Goal: Transaction & Acquisition: Purchase product/service

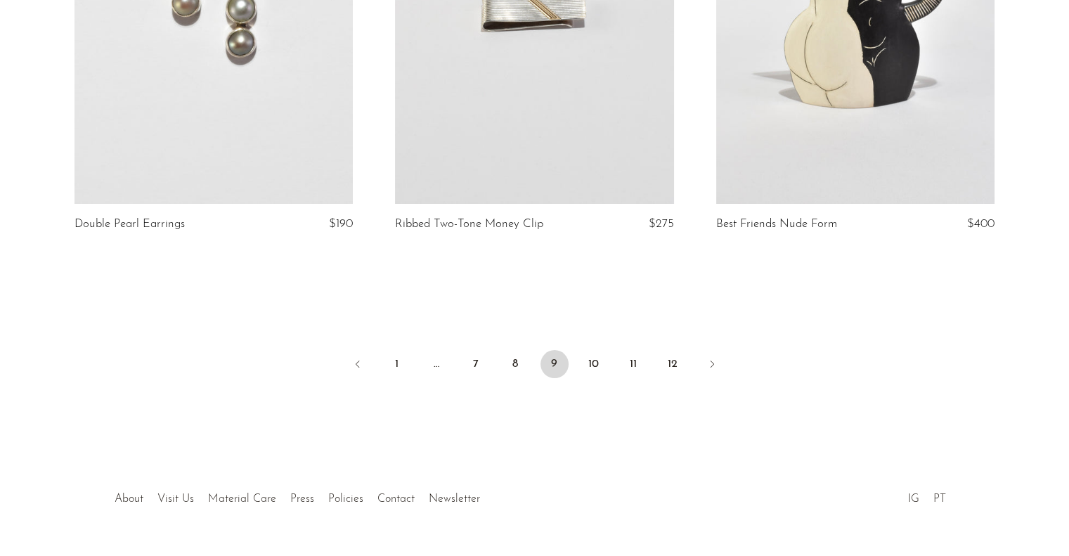
scroll to position [5283, 0]
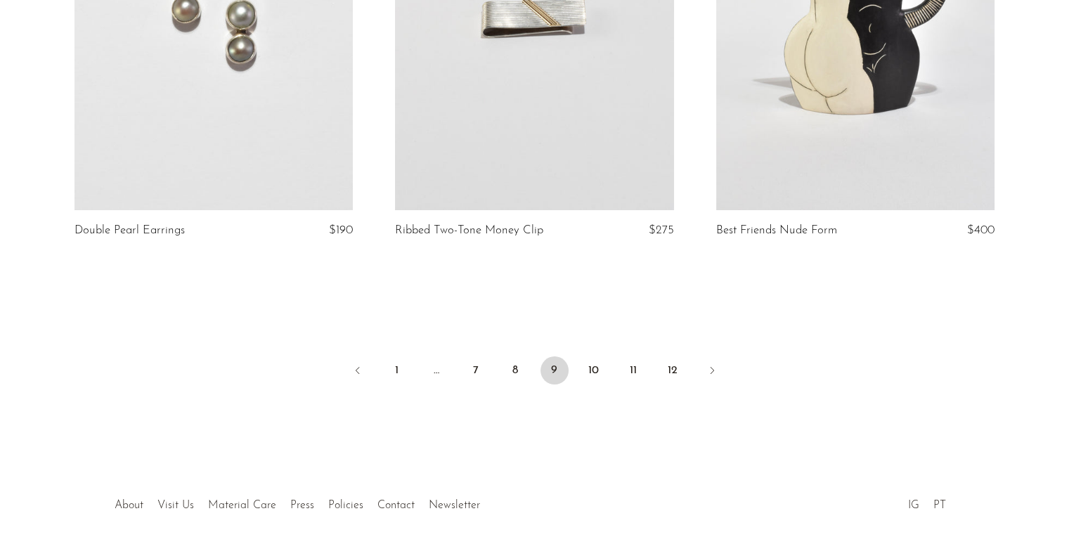
click at [597, 373] on link "10" at bounding box center [594, 370] width 28 height 28
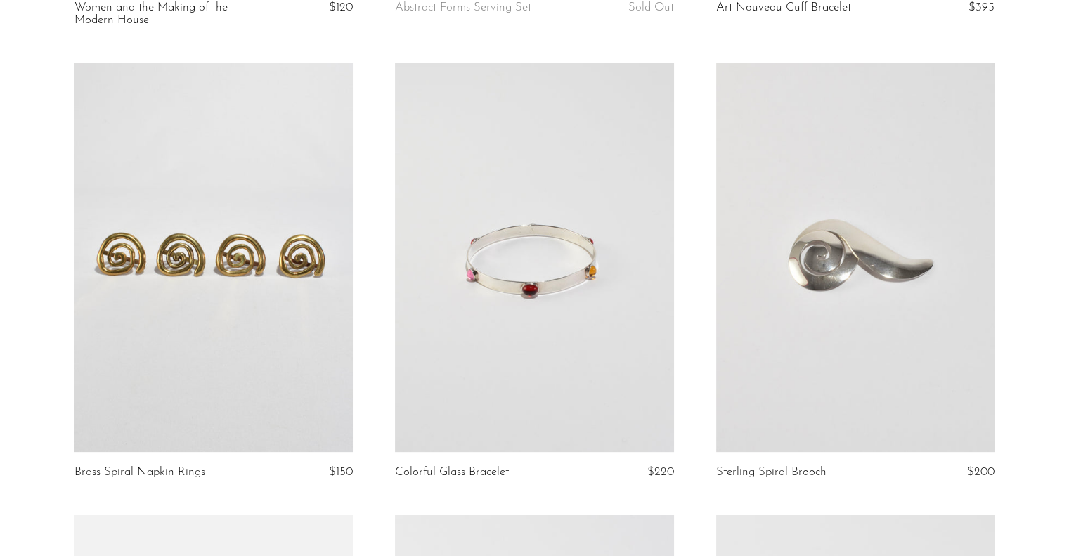
scroll to position [1002, 0]
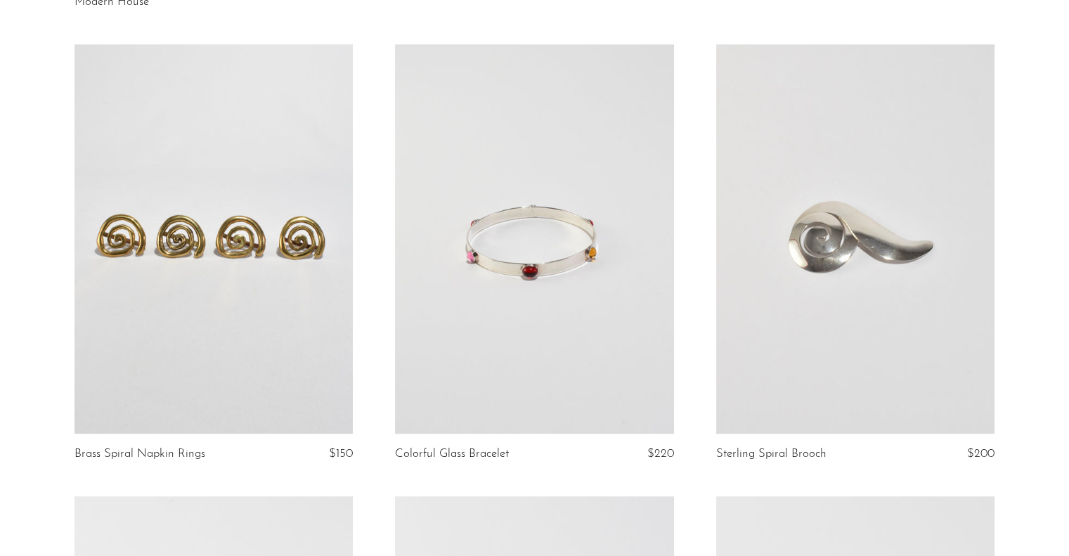
click at [236, 221] on link at bounding box center [214, 239] width 278 height 390
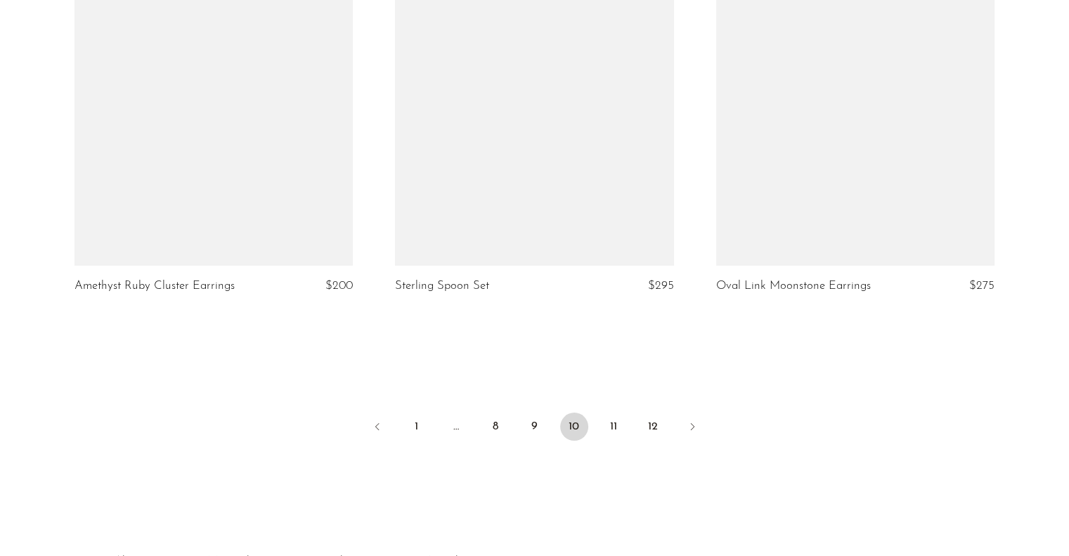
scroll to position [5271, 0]
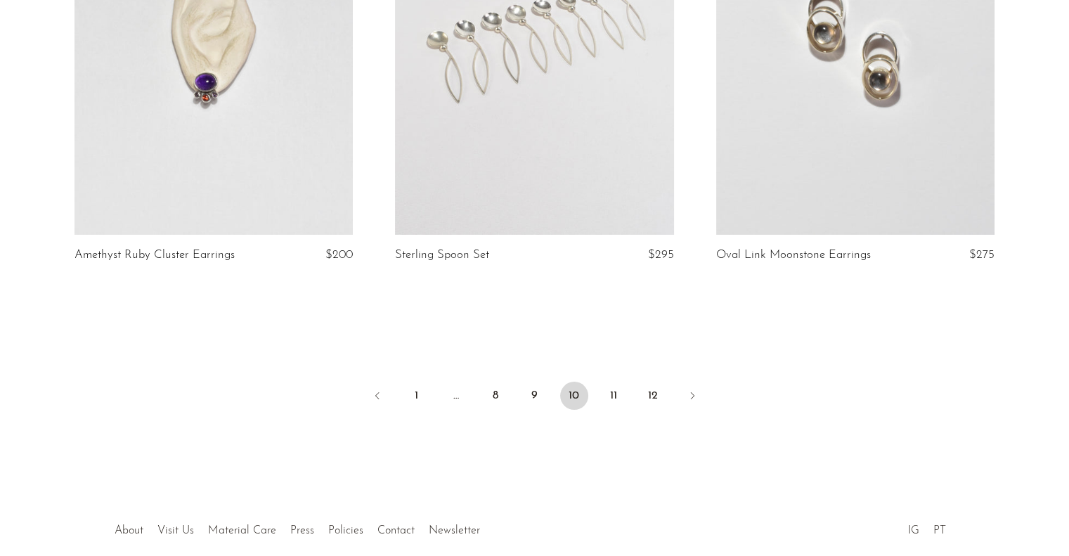
click at [613, 396] on link "11" at bounding box center [614, 396] width 28 height 28
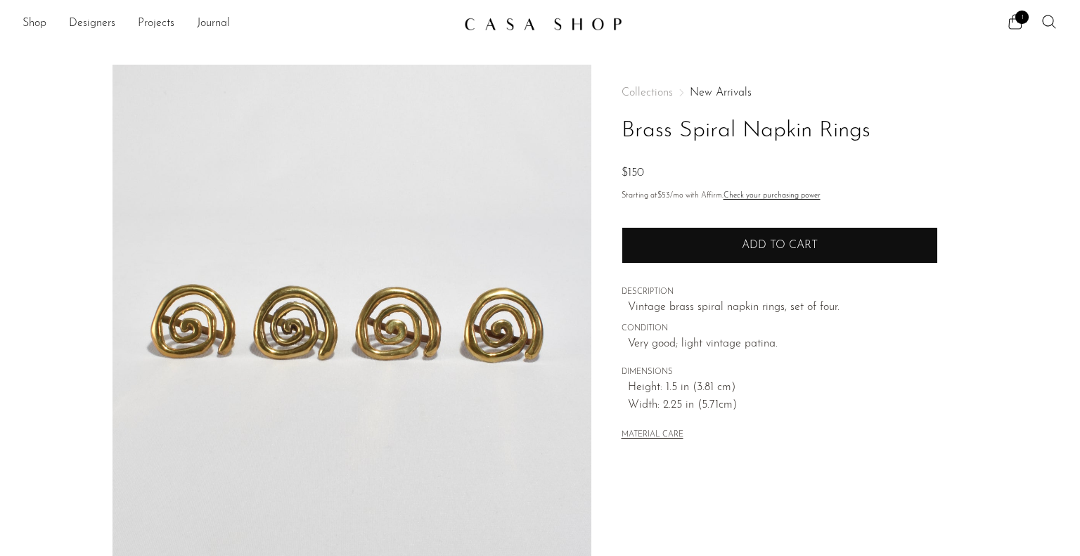
click at [676, 252] on button "Add to cart" at bounding box center [779, 245] width 316 height 37
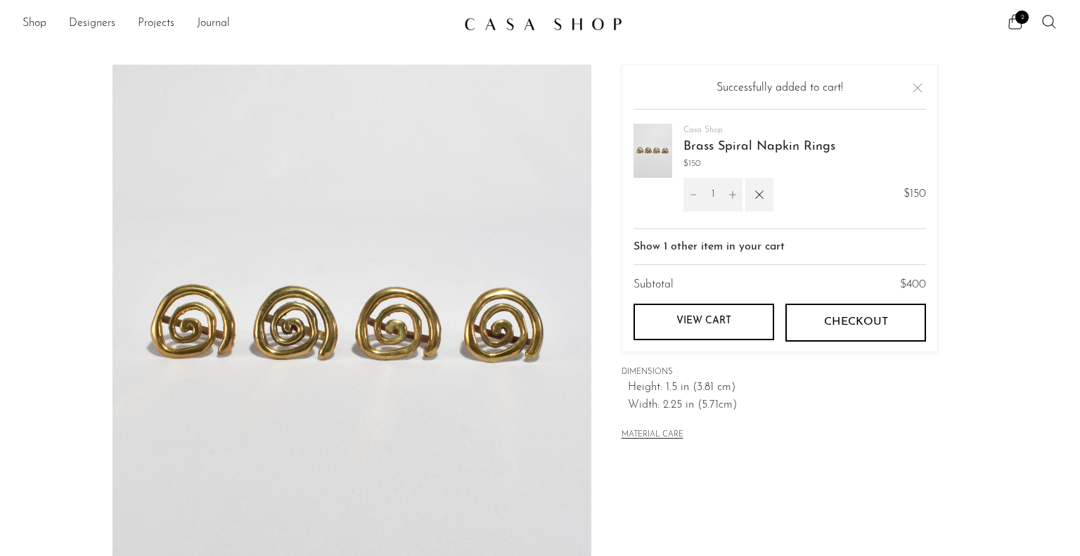
click at [730, 194] on icon "Increment" at bounding box center [731, 194] width 7 height 7
type input "2"
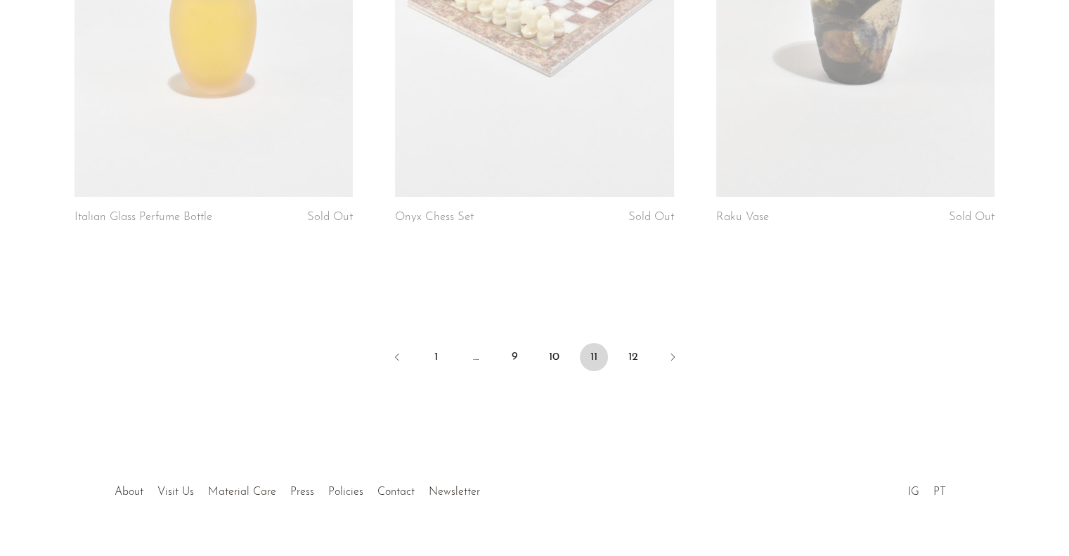
scroll to position [5338, 0]
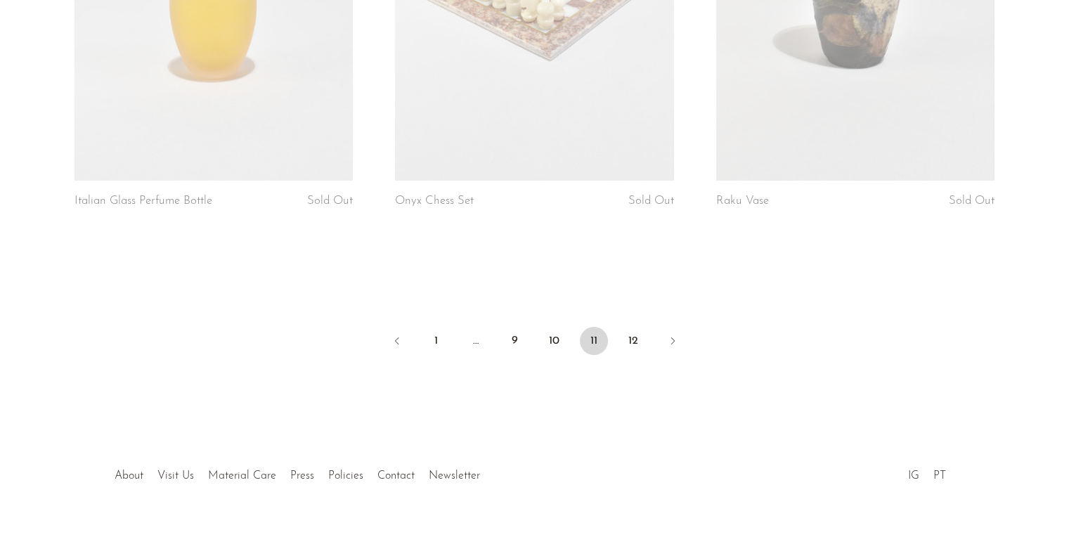
click at [640, 327] on link "12" at bounding box center [633, 341] width 28 height 28
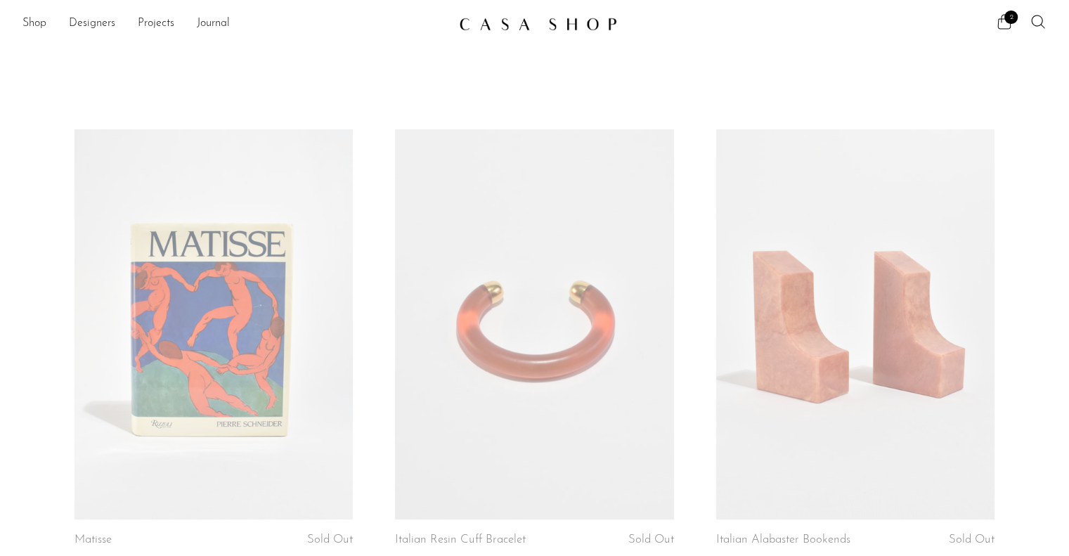
click at [37, 25] on link "Shop" at bounding box center [34, 24] width 24 height 18
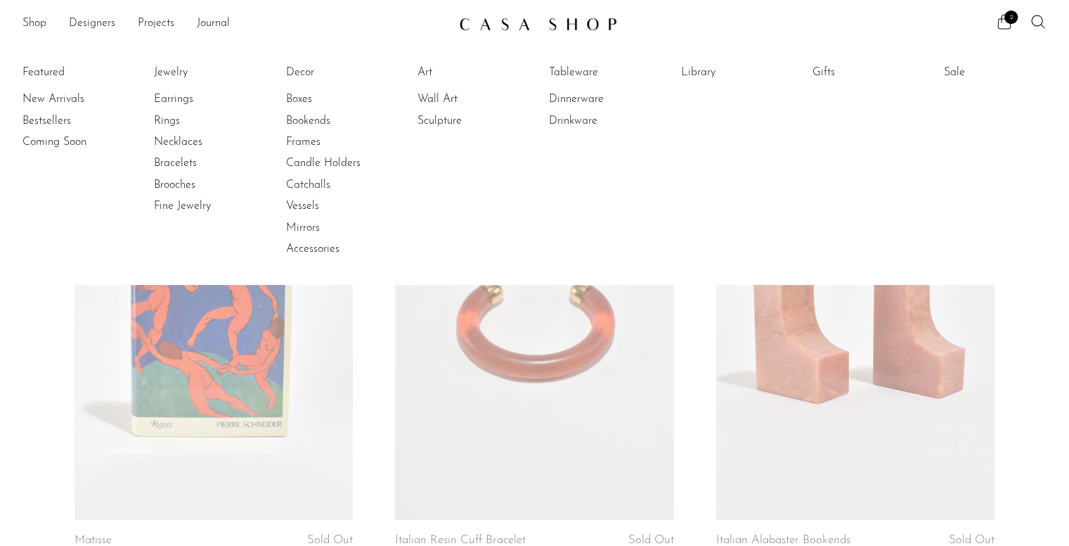
click at [587, 126] on link "Drinkware" at bounding box center [601, 120] width 105 height 15
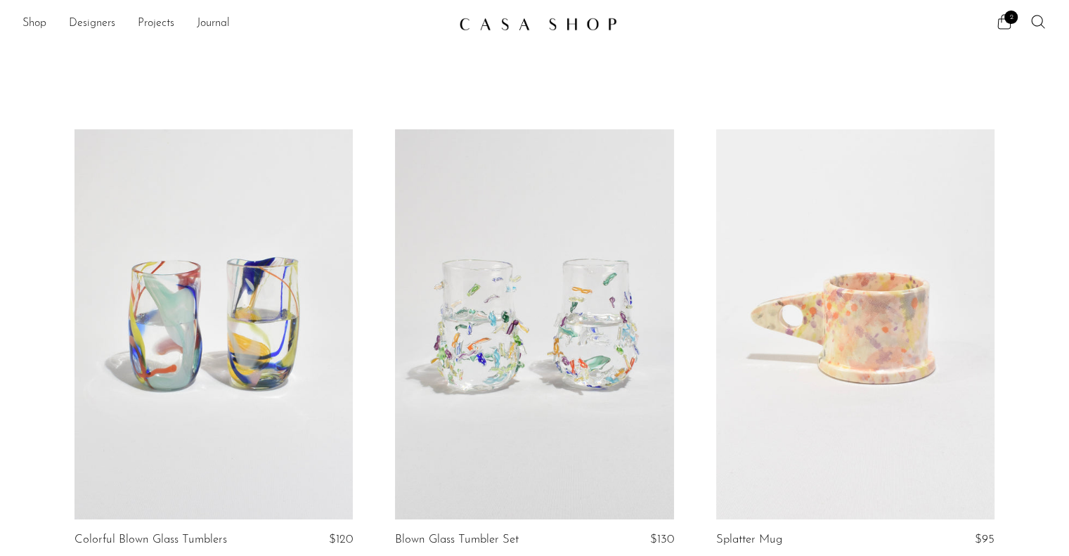
click at [39, 24] on link "Shop" at bounding box center [34, 24] width 24 height 18
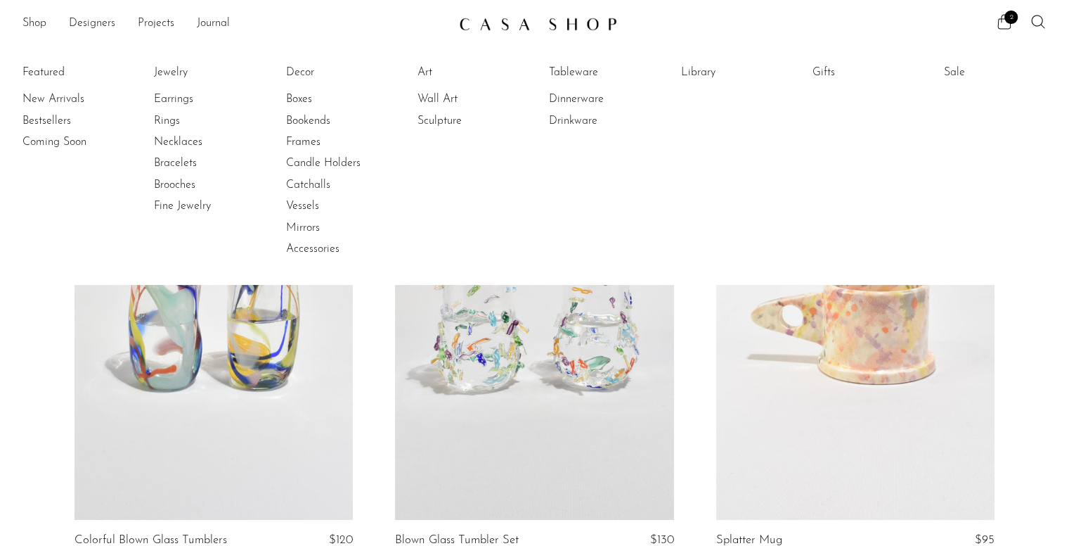
click at [302, 98] on link "Boxes" at bounding box center [338, 98] width 105 height 15
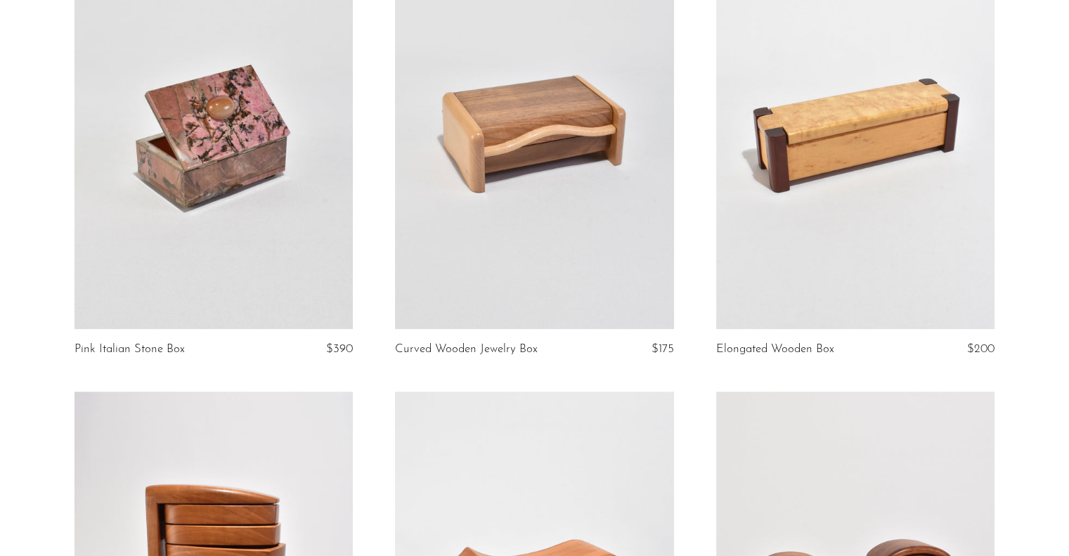
scroll to position [1575, 0]
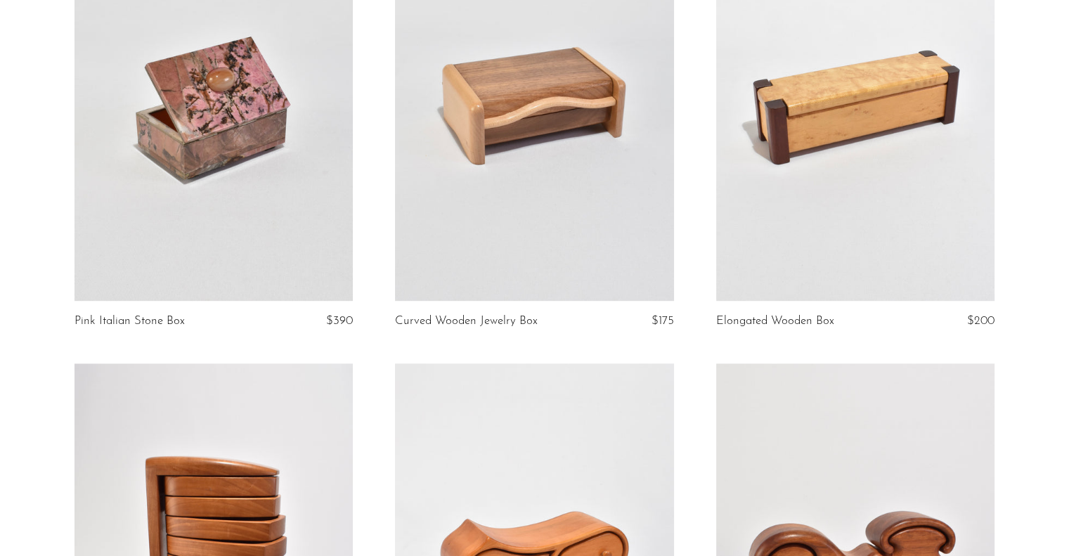
click at [436, 183] on link at bounding box center [534, 106] width 278 height 390
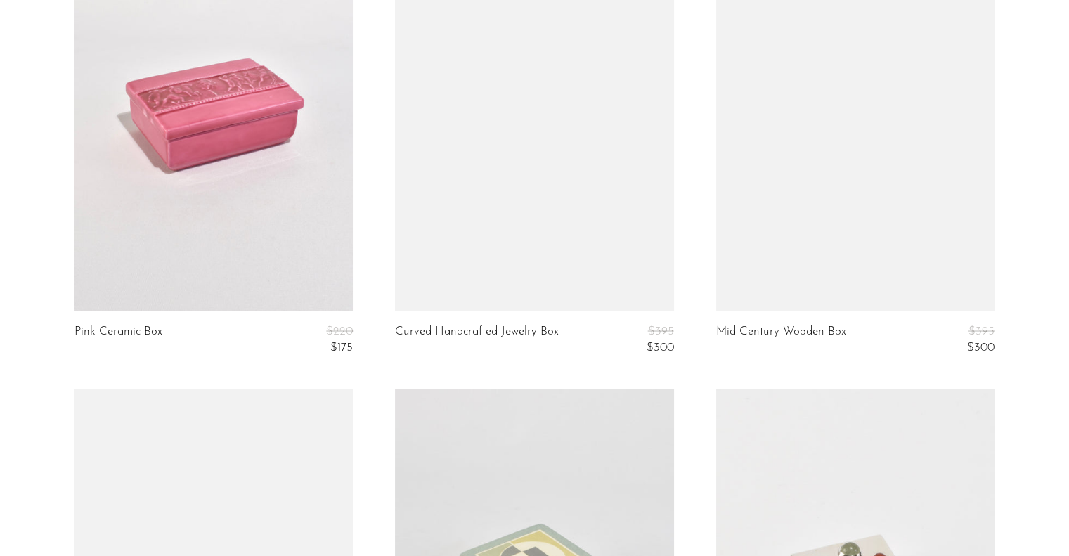
scroll to position [2489, 0]
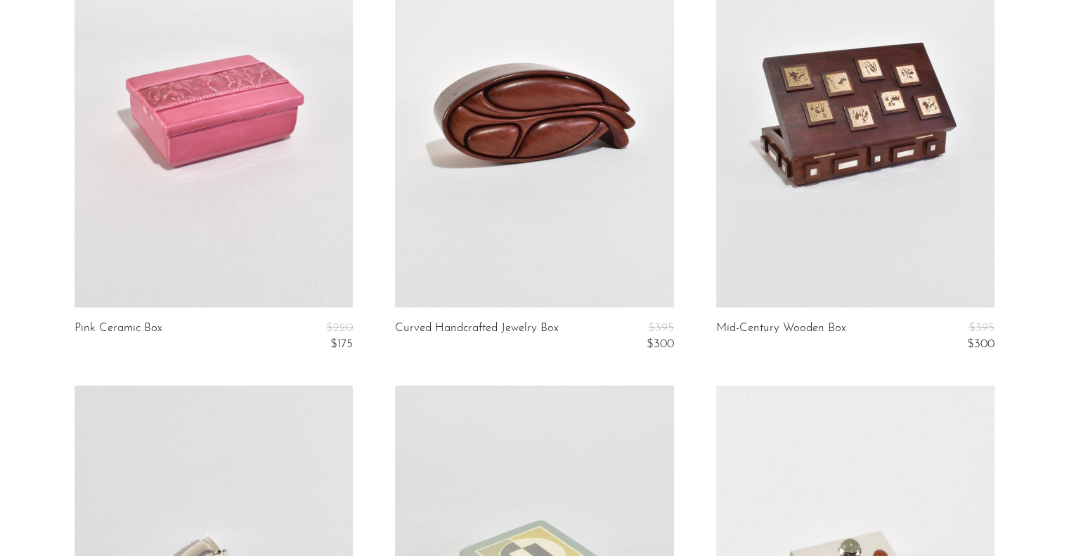
click at [247, 95] on link at bounding box center [214, 112] width 278 height 390
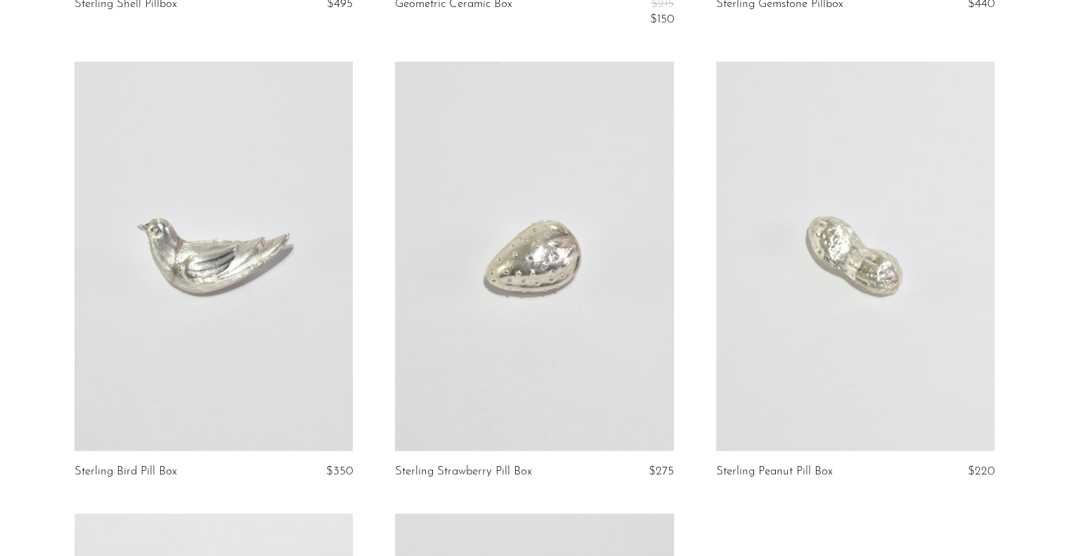
scroll to position [3281, 0]
click at [295, 228] on link at bounding box center [214, 255] width 278 height 390
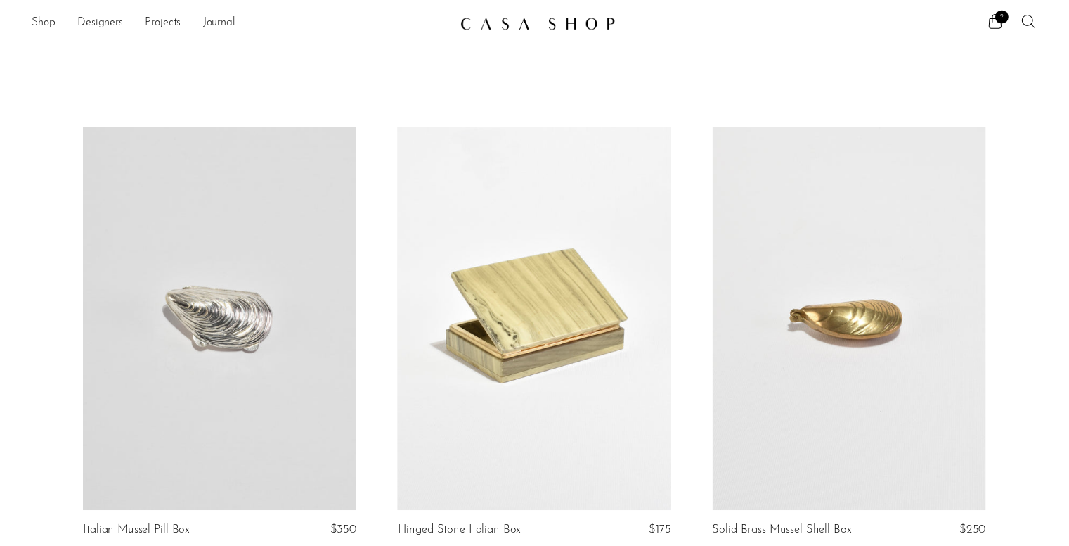
scroll to position [0, 0]
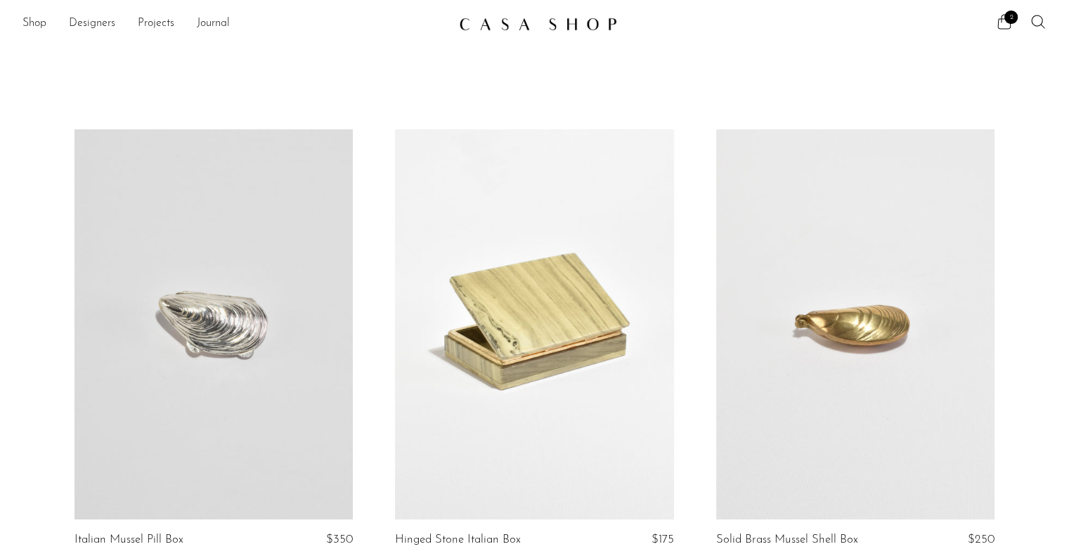
click at [37, 16] on link "Shop" at bounding box center [34, 24] width 24 height 18
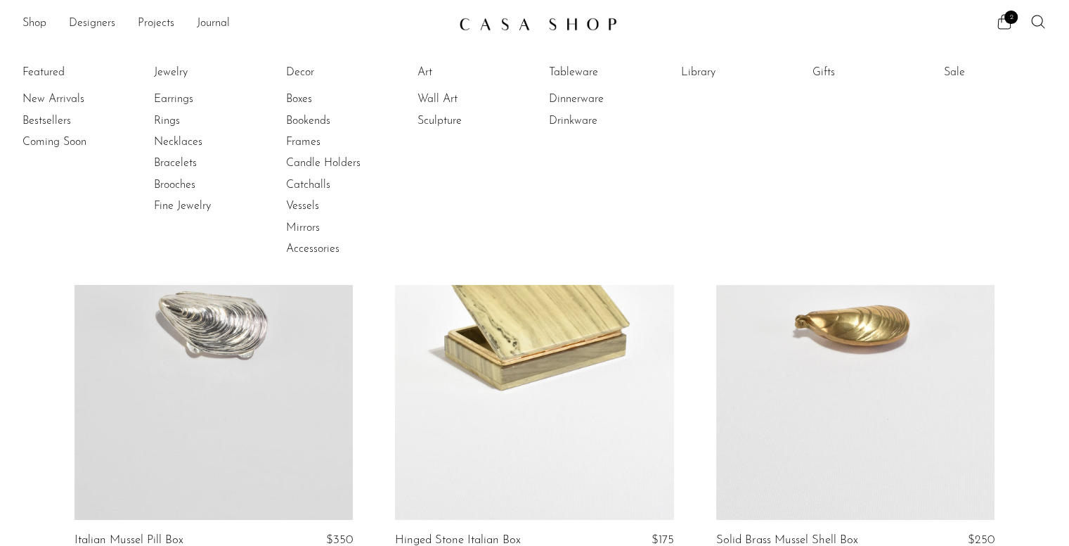
click at [962, 76] on link "Sale" at bounding box center [996, 72] width 105 height 15
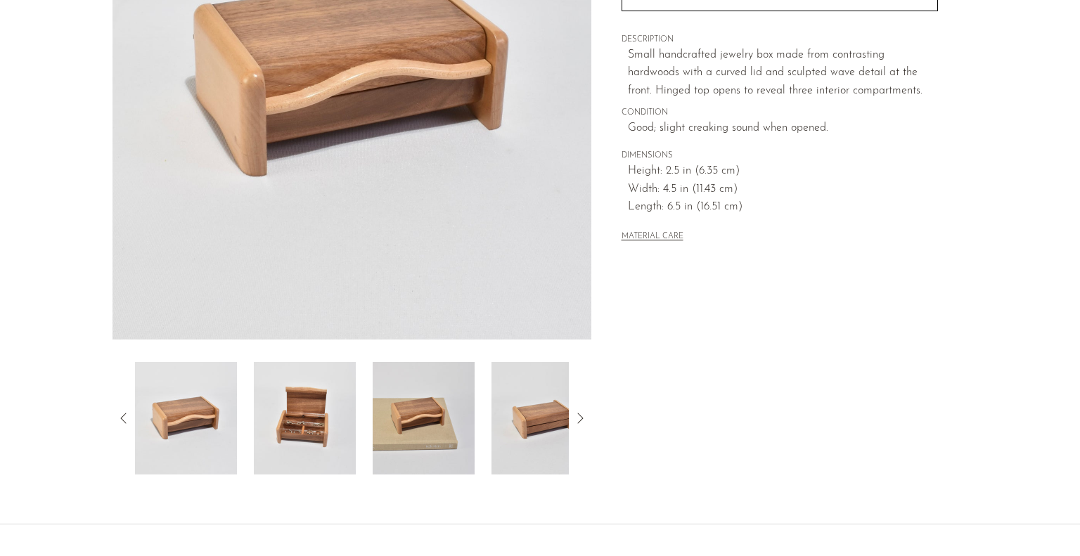
scroll to position [253, 0]
click at [301, 427] on img at bounding box center [305, 417] width 102 height 112
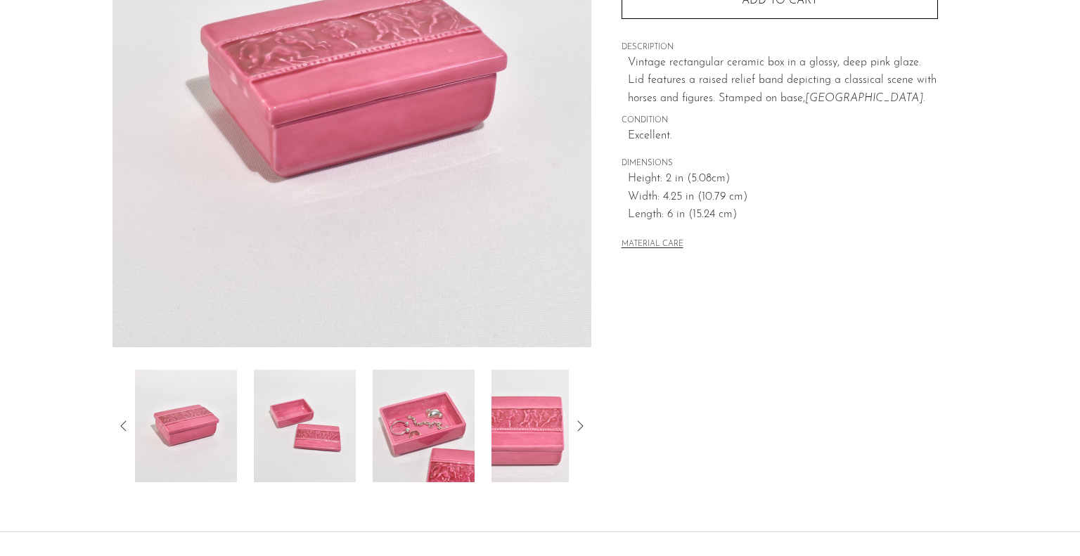
scroll to position [253, 0]
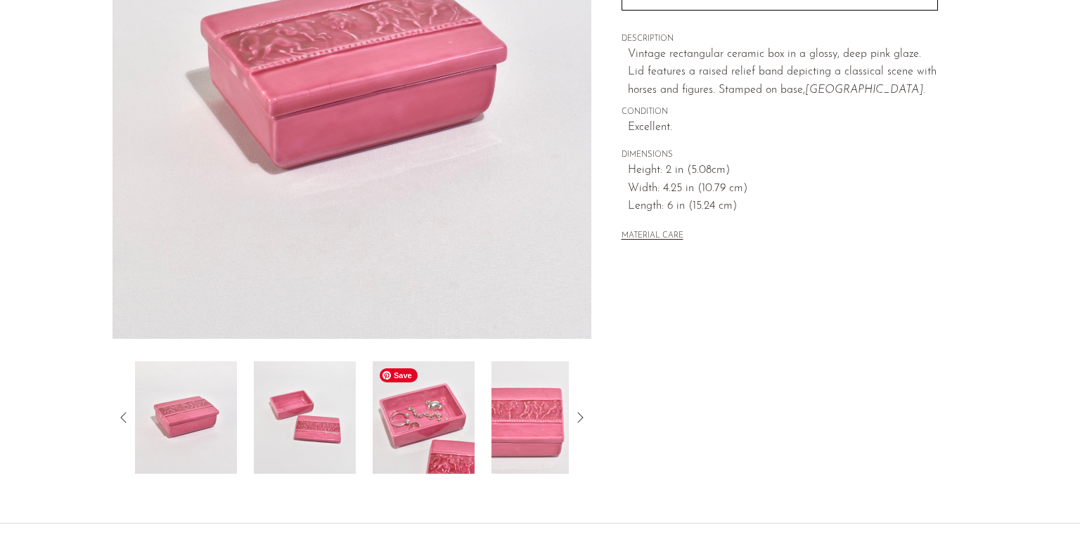
click at [458, 432] on img at bounding box center [424, 417] width 102 height 112
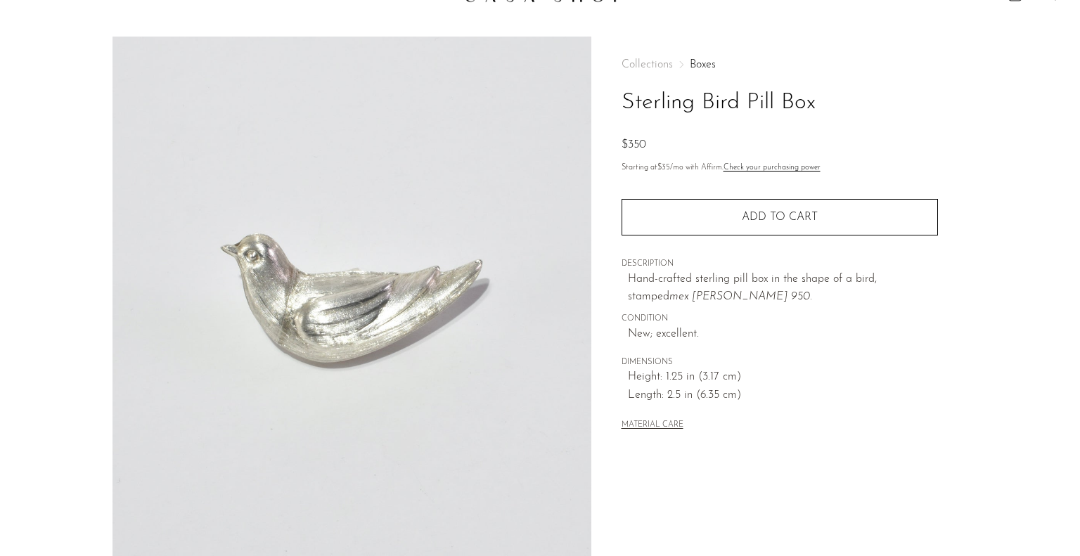
scroll to position [141, 0]
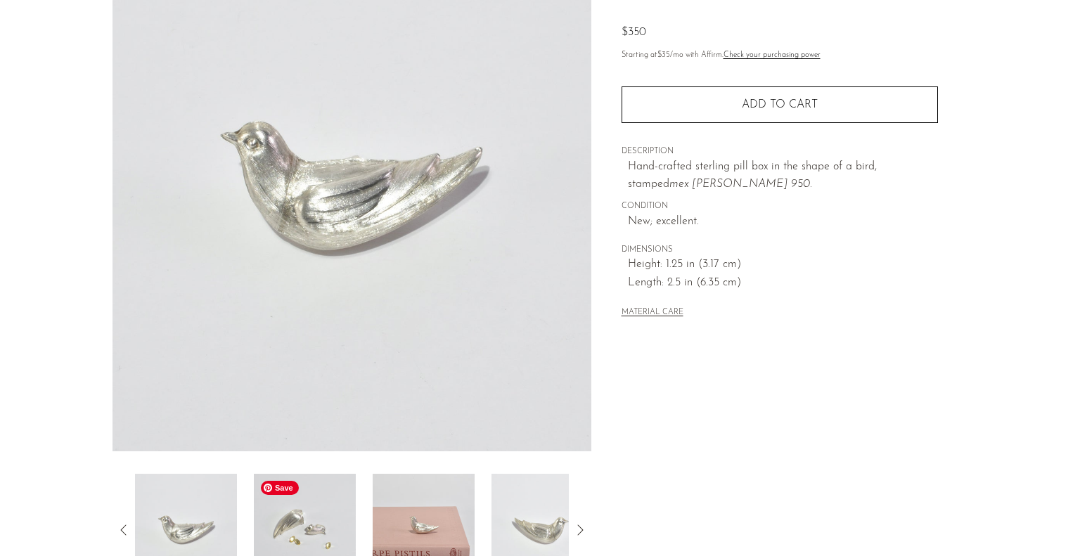
click at [298, 514] on img at bounding box center [305, 530] width 102 height 112
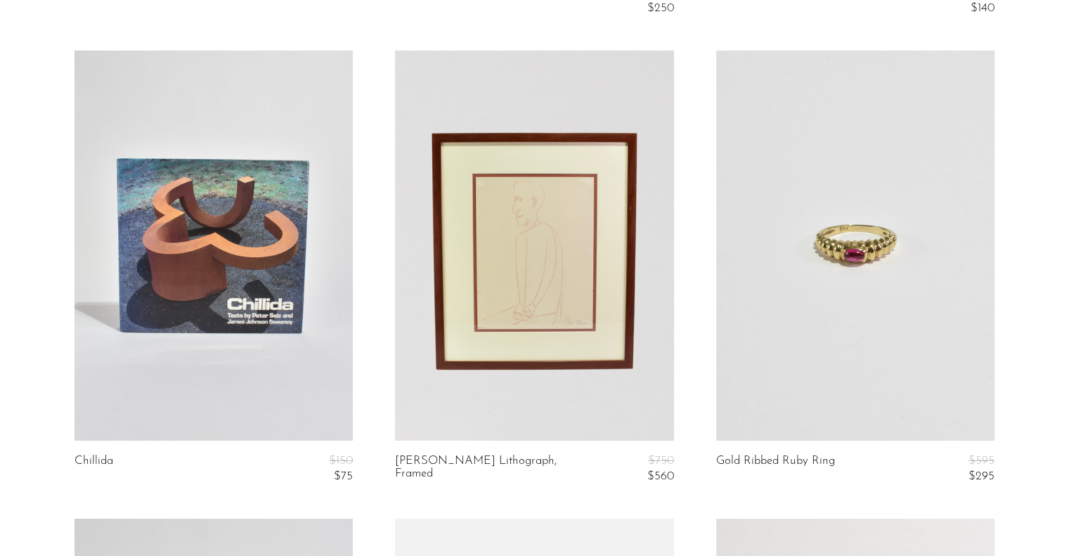
scroll to position [4316, 0]
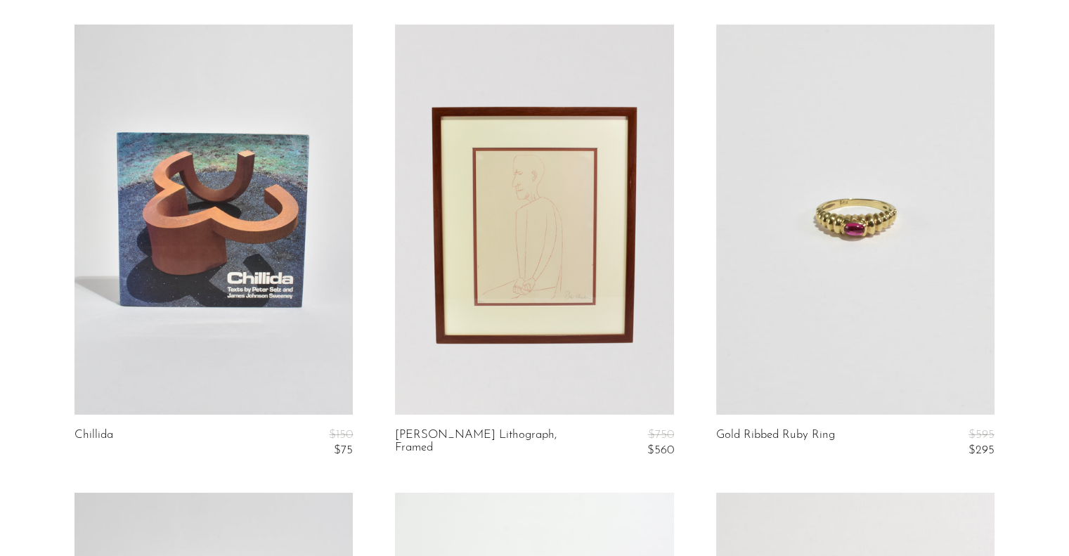
click at [812, 238] on link at bounding box center [855, 220] width 278 height 390
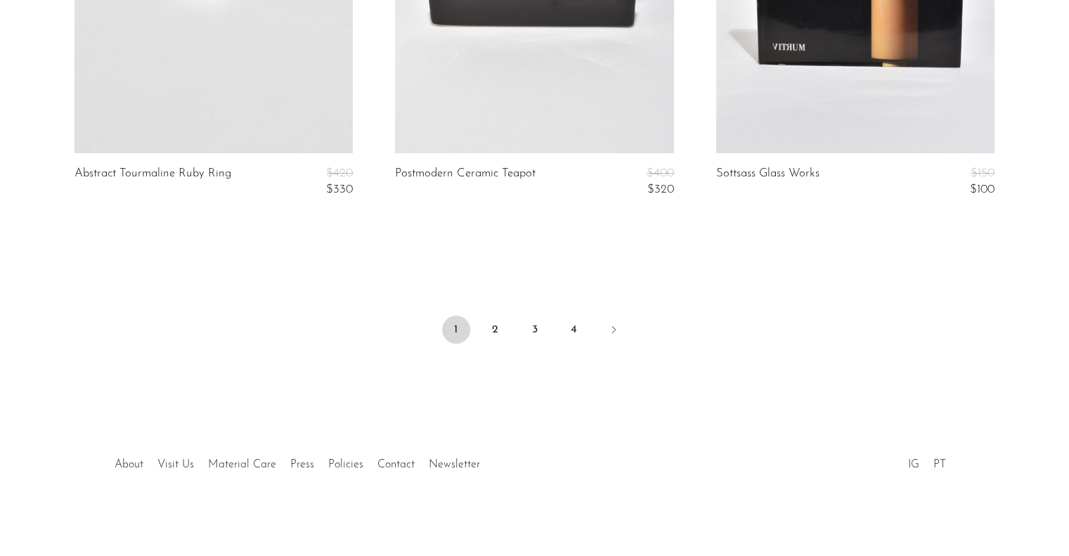
scroll to position [5515, 0]
click at [492, 324] on link "2" at bounding box center [496, 328] width 28 height 28
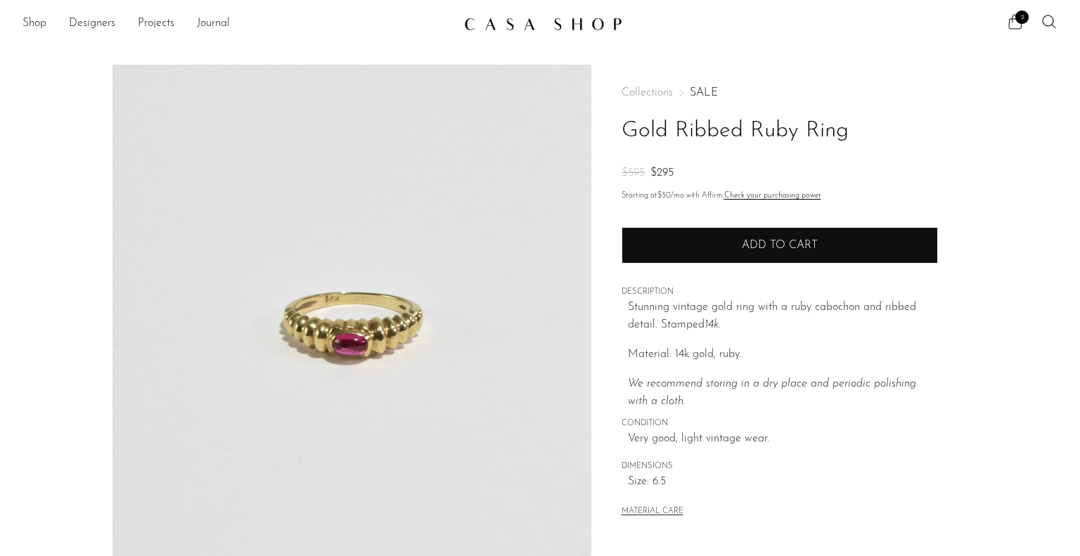
click at [787, 234] on button "Add to cart" at bounding box center [779, 245] width 316 height 37
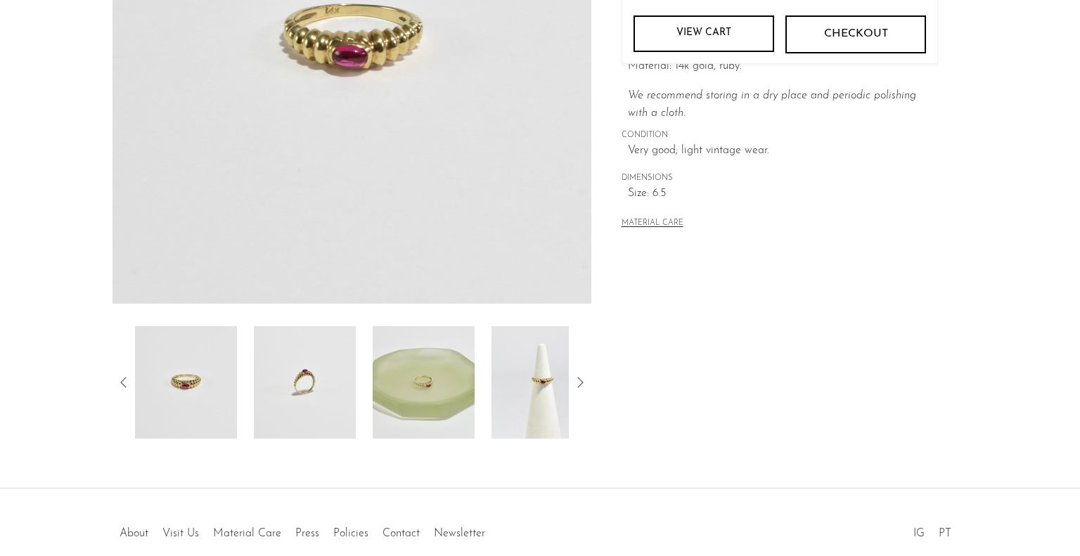
scroll to position [337, 0]
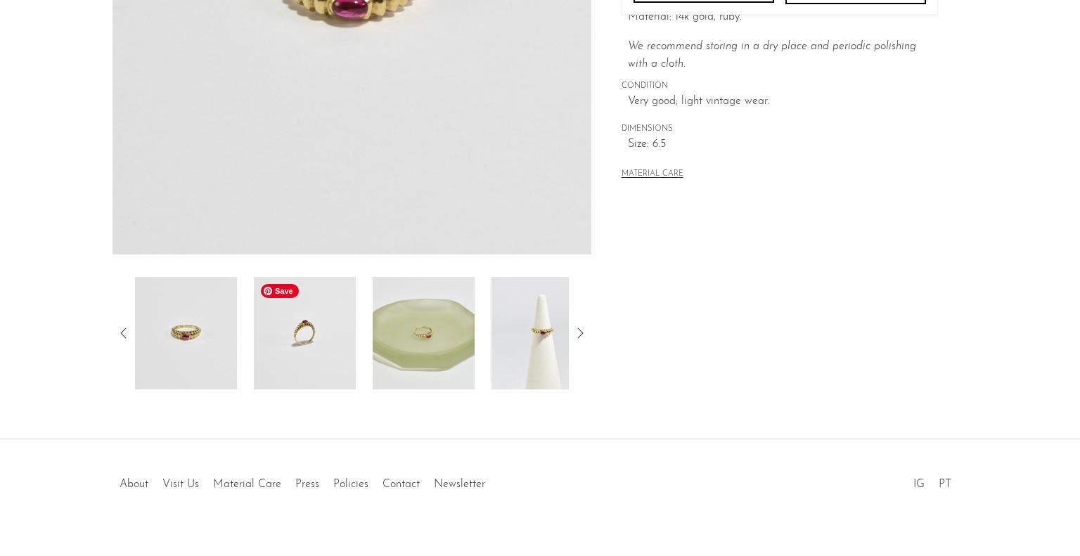
click at [306, 339] on img at bounding box center [305, 333] width 102 height 112
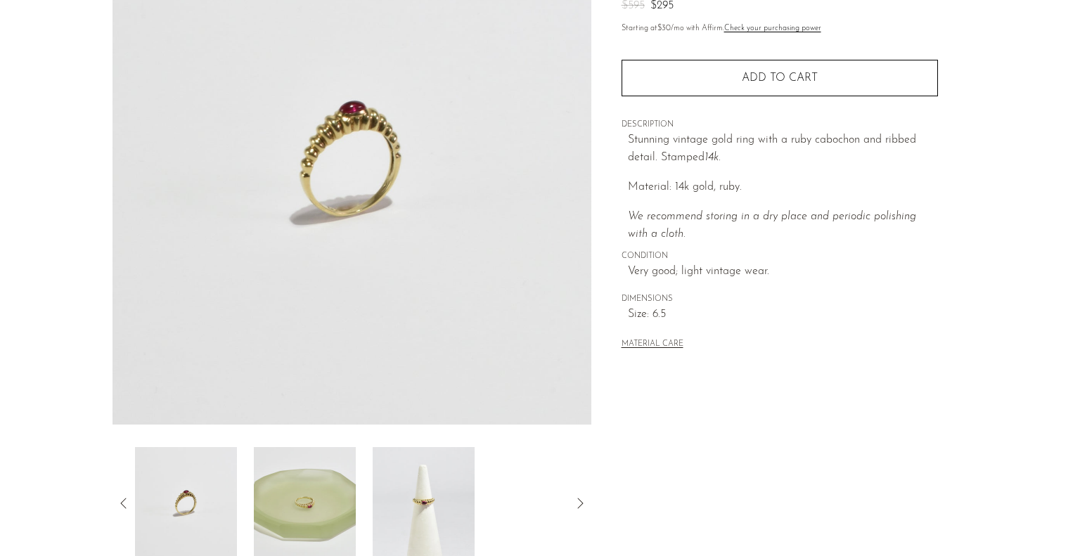
scroll to position [141, 0]
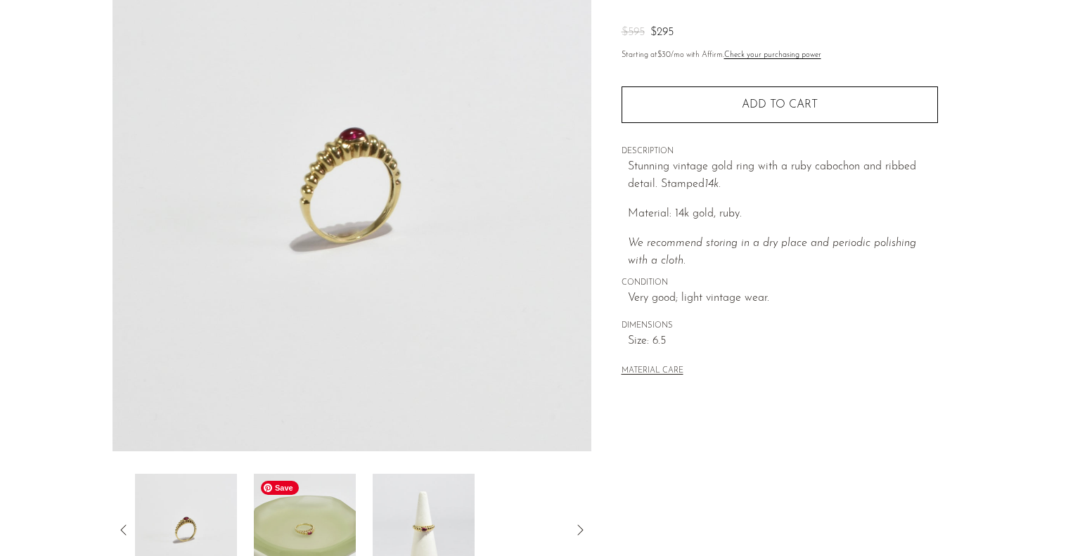
click at [329, 503] on img at bounding box center [305, 530] width 102 height 112
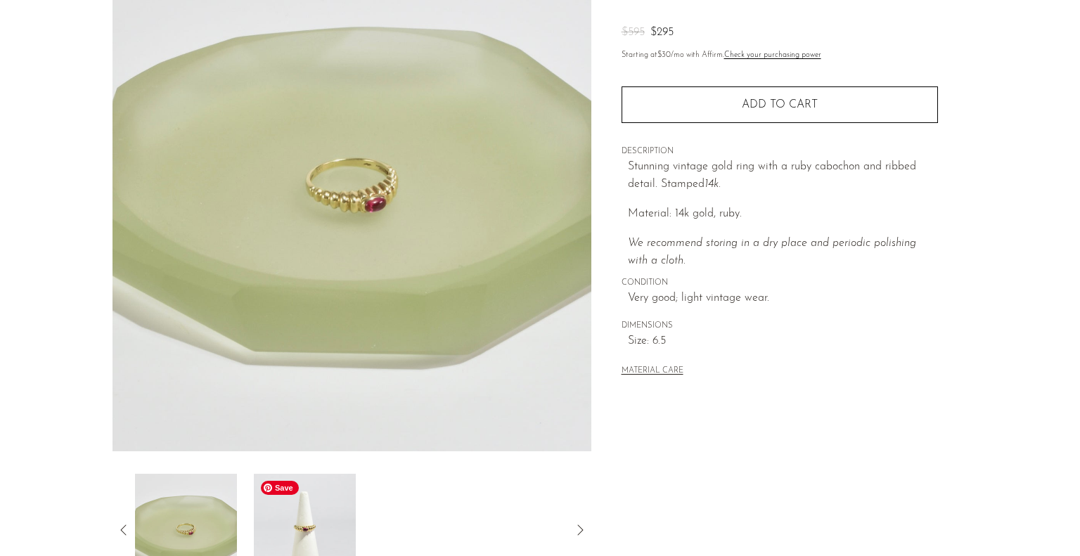
click at [334, 505] on img at bounding box center [305, 530] width 102 height 112
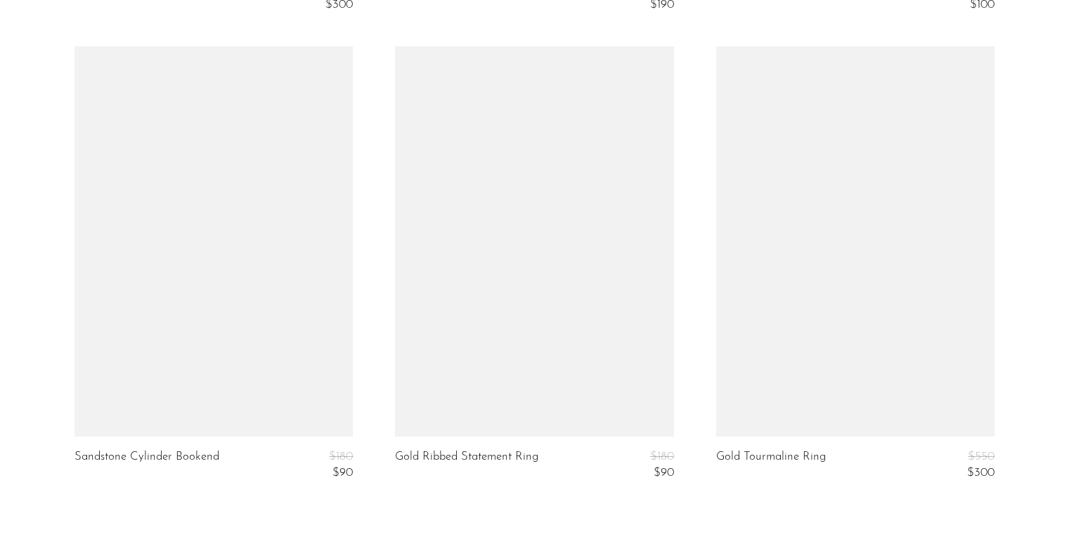
scroll to position [5258, 0]
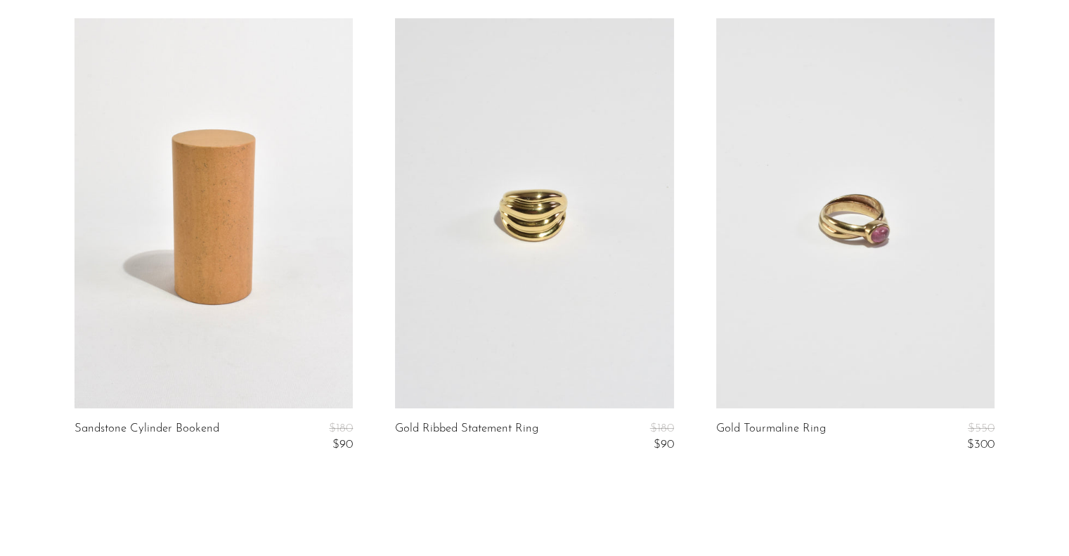
click at [855, 266] on link at bounding box center [855, 213] width 278 height 390
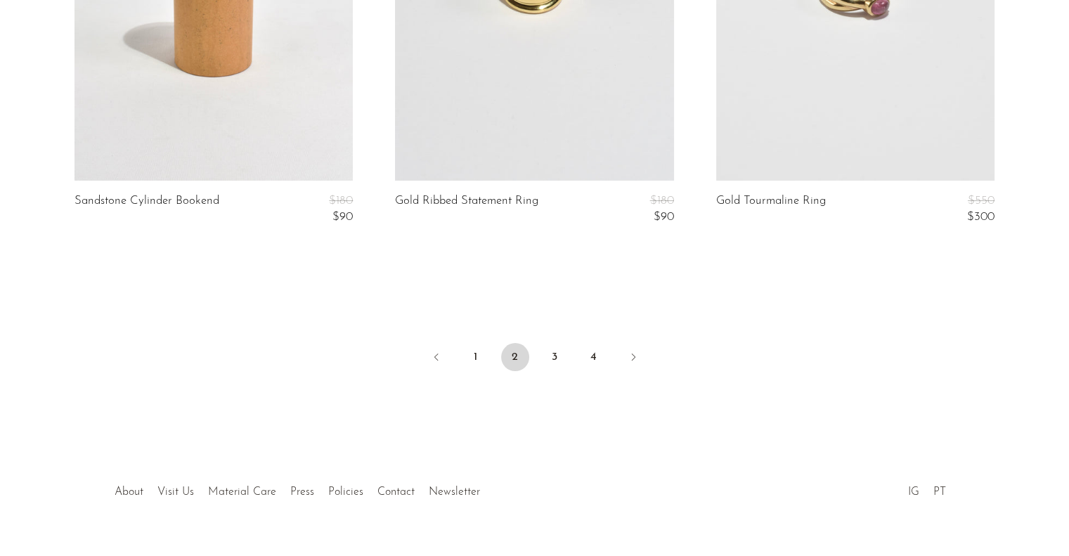
scroll to position [5515, 0]
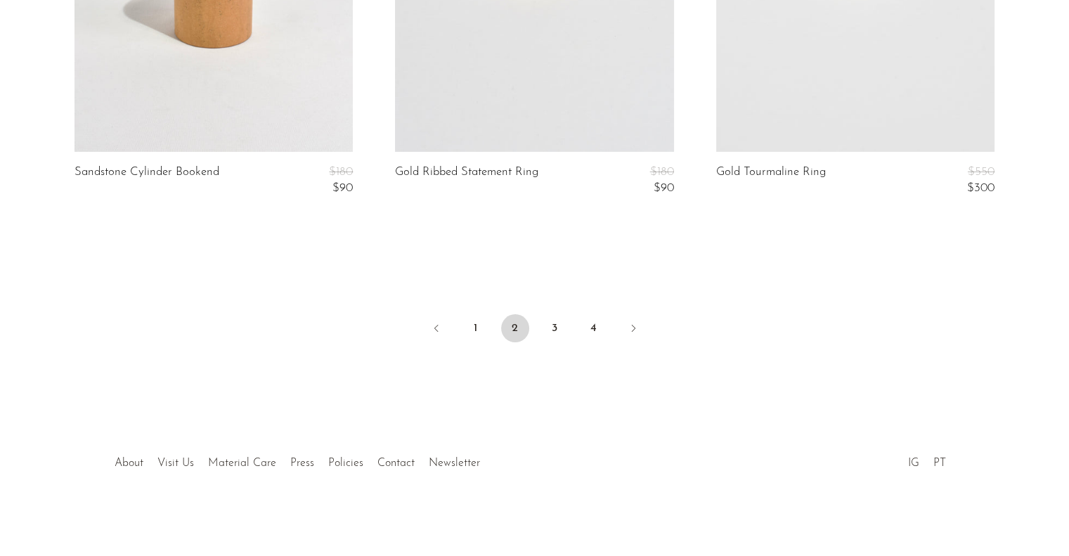
click at [560, 333] on link "3" at bounding box center [555, 328] width 28 height 28
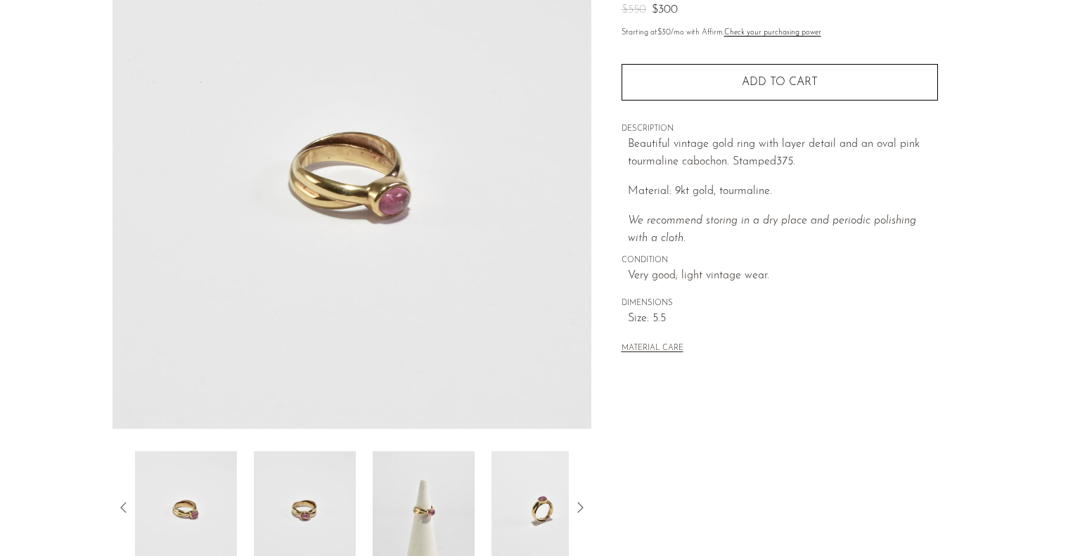
scroll to position [169, 0]
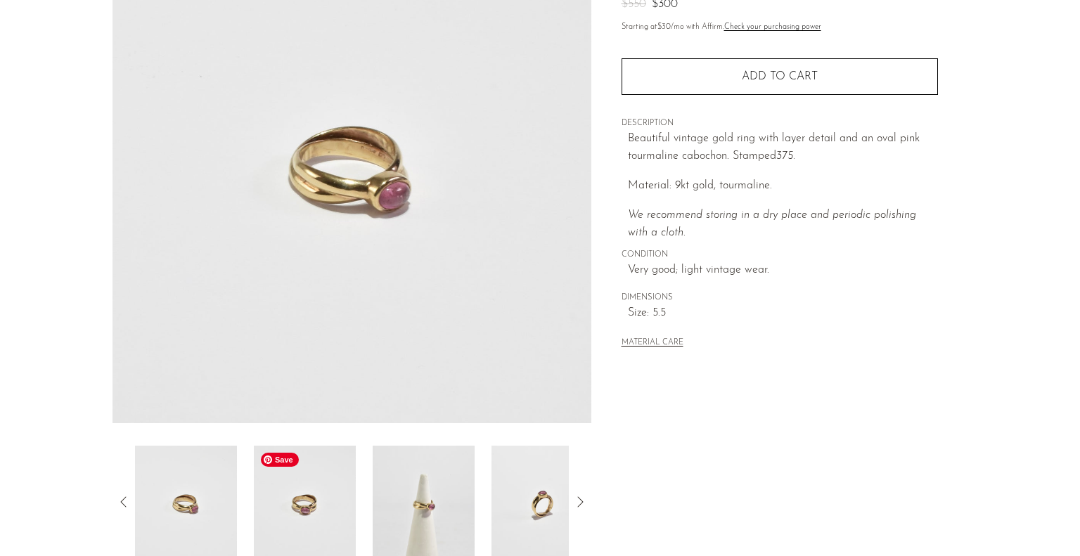
click at [325, 522] on img at bounding box center [305, 502] width 102 height 112
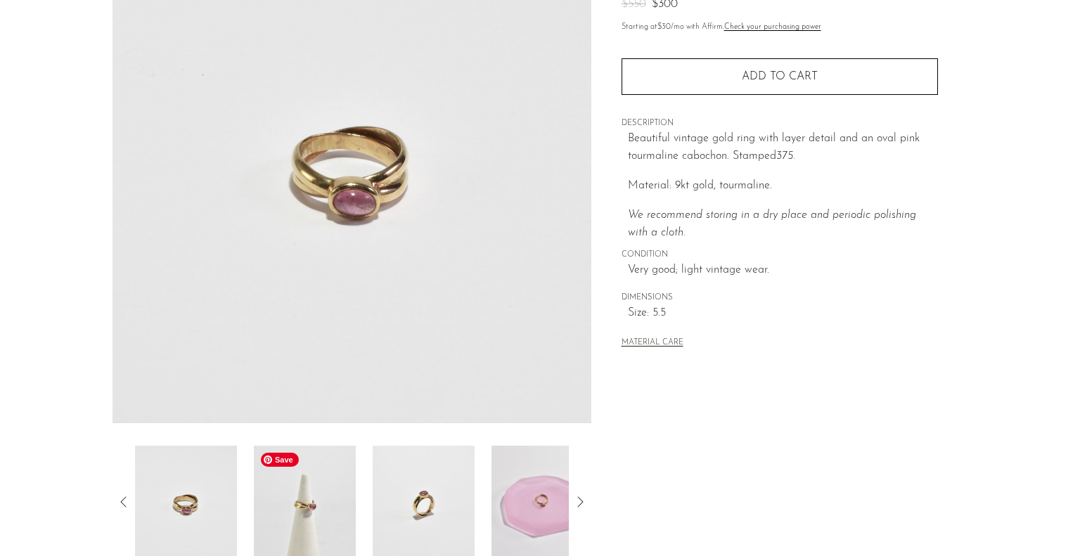
click at [325, 522] on img at bounding box center [305, 502] width 102 height 112
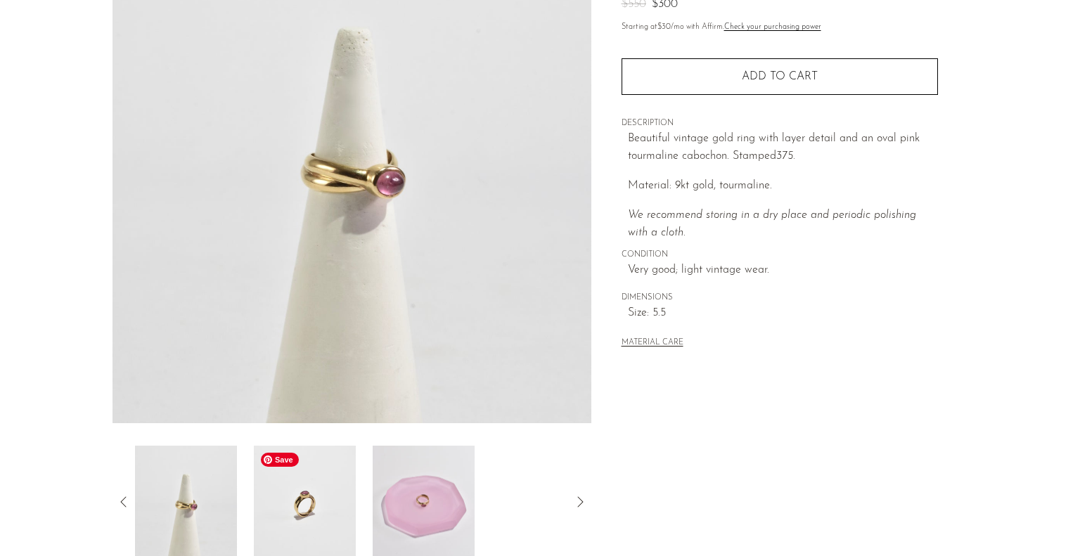
click at [325, 522] on img at bounding box center [305, 502] width 102 height 112
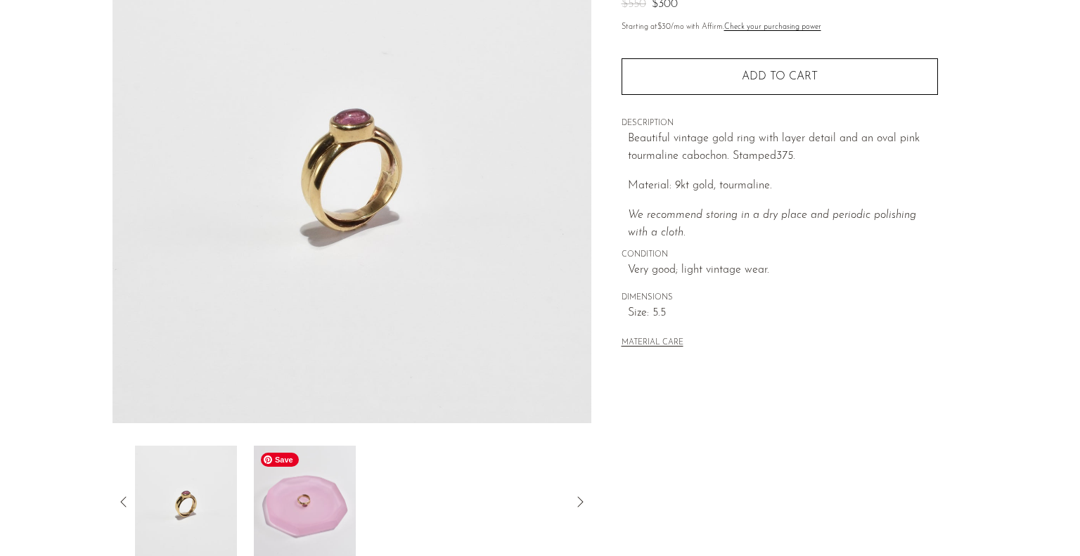
click at [325, 522] on img at bounding box center [305, 502] width 102 height 112
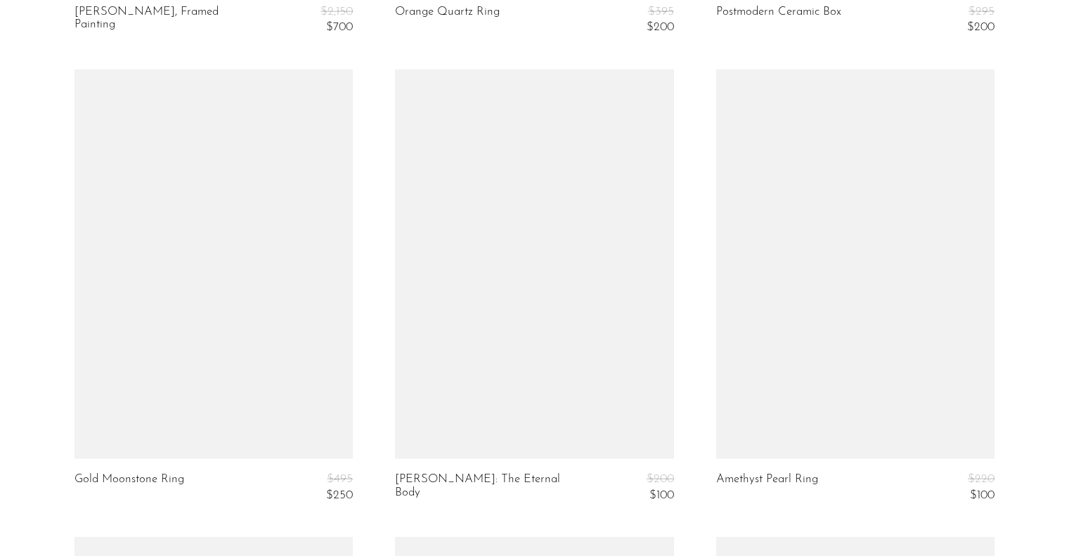
scroll to position [3430, 0]
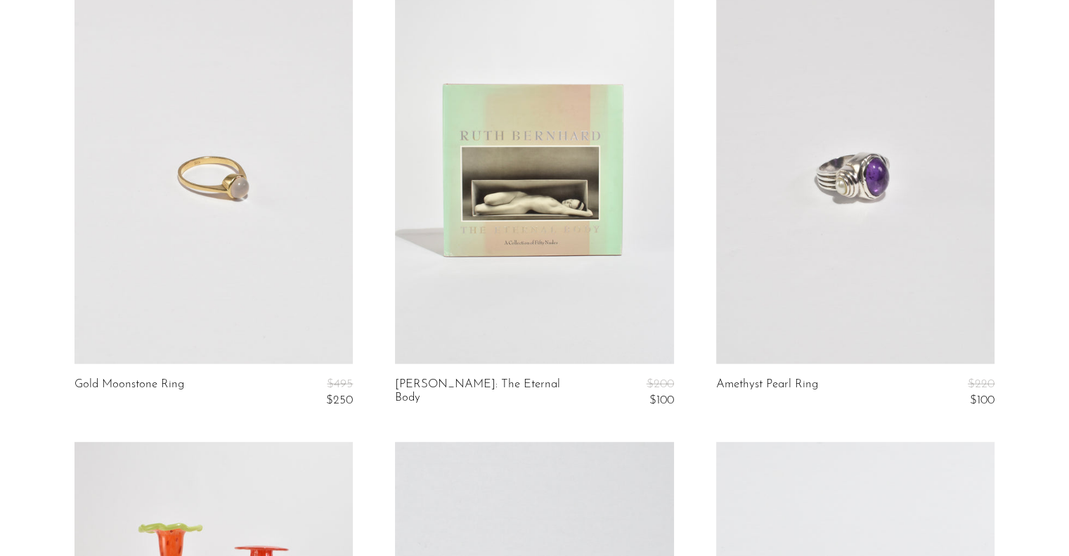
click at [243, 205] on link at bounding box center [214, 170] width 278 height 390
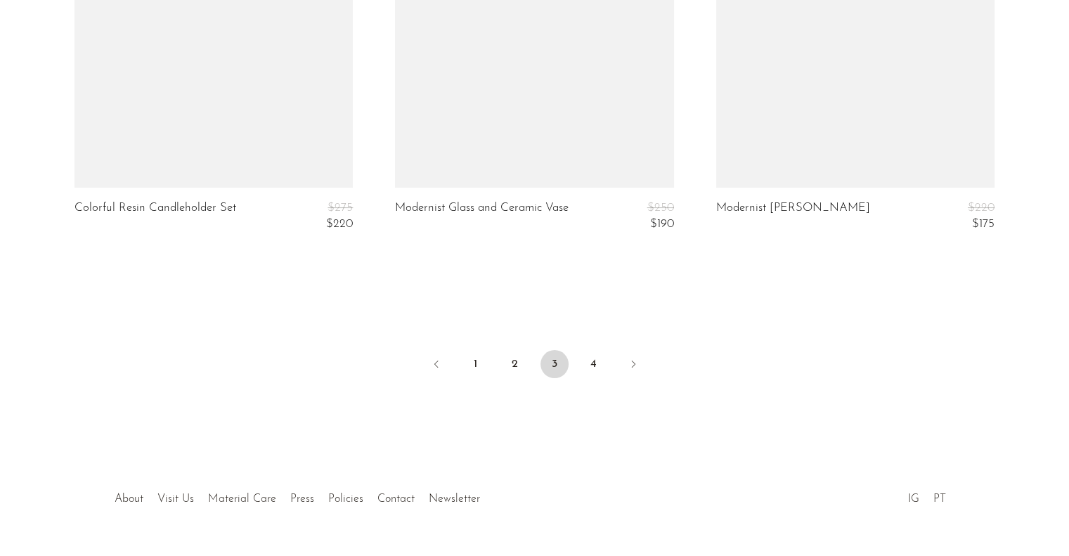
scroll to position [5484, 0]
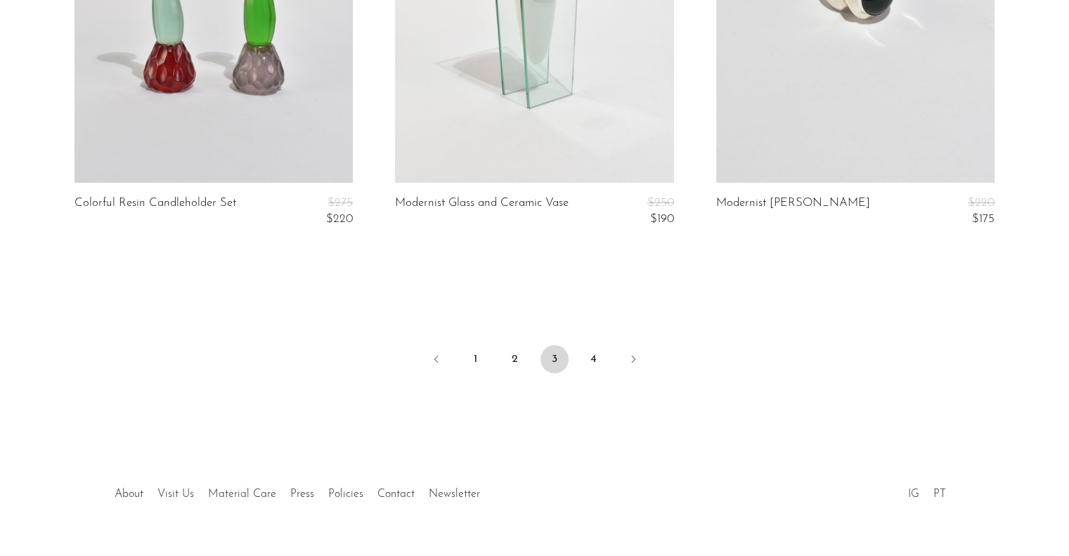
click at [590, 364] on link "4" at bounding box center [594, 359] width 28 height 28
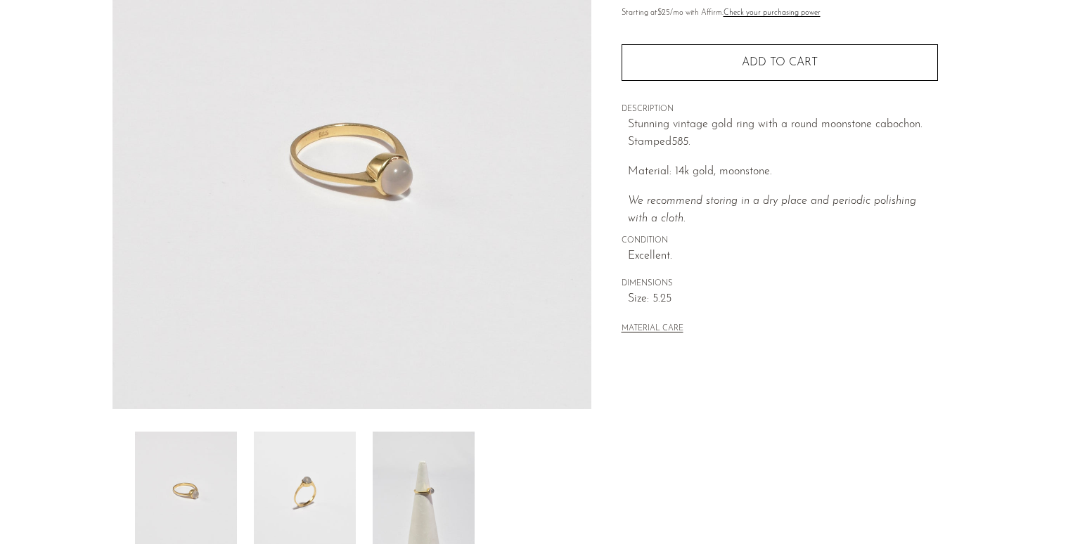
scroll to position [225, 0]
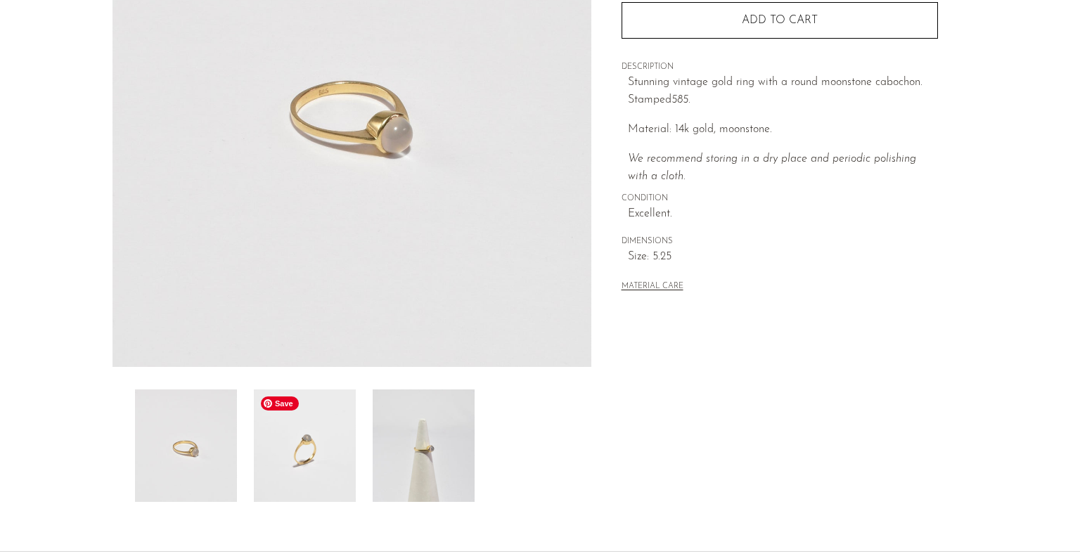
click at [327, 425] on img at bounding box center [305, 445] width 102 height 112
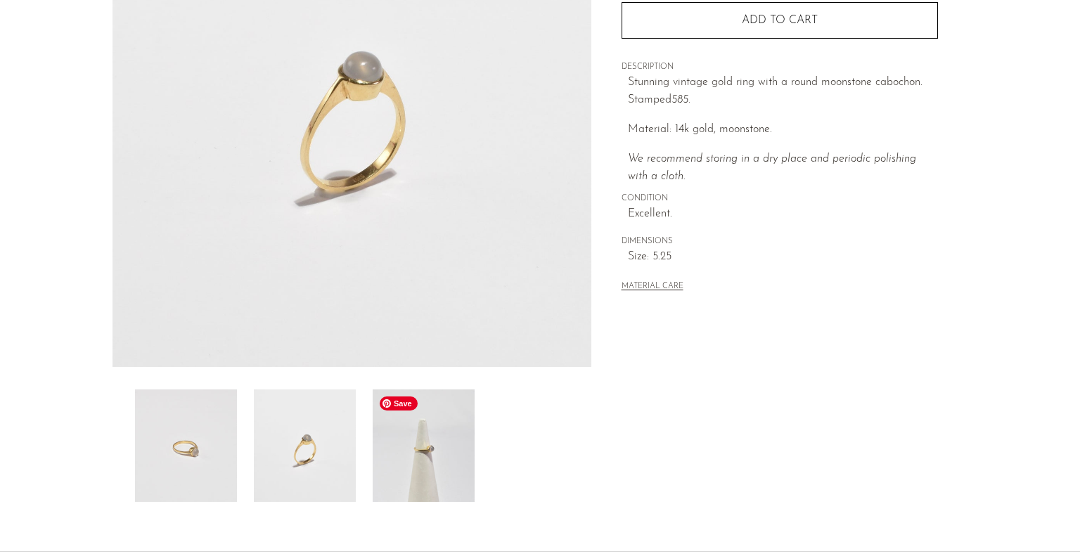
click at [396, 441] on img at bounding box center [424, 445] width 102 height 112
